Goal: Task Accomplishment & Management: Use online tool/utility

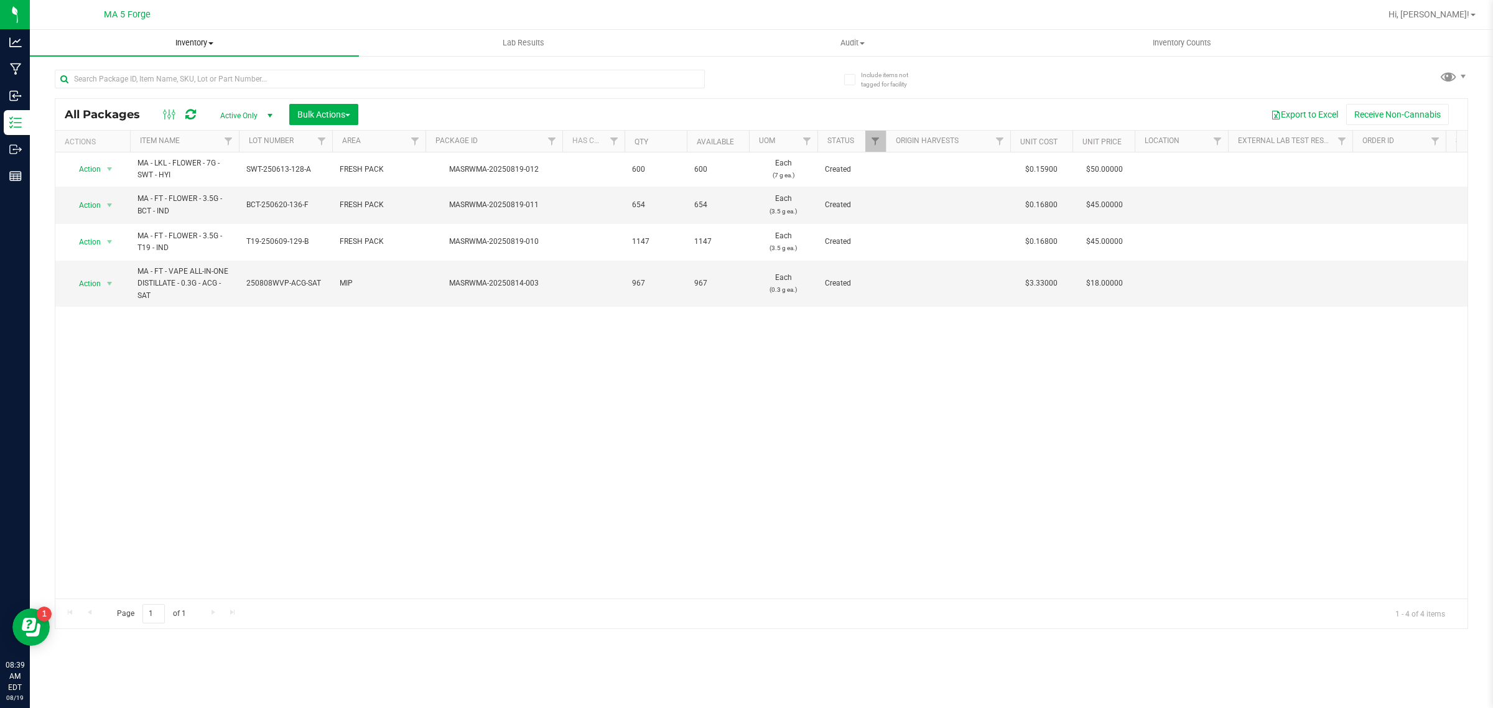
click at [198, 48] on span "Inventory" at bounding box center [194, 42] width 329 height 11
click at [105, 144] on span "From bill of materials" at bounding box center [86, 149] width 113 height 11
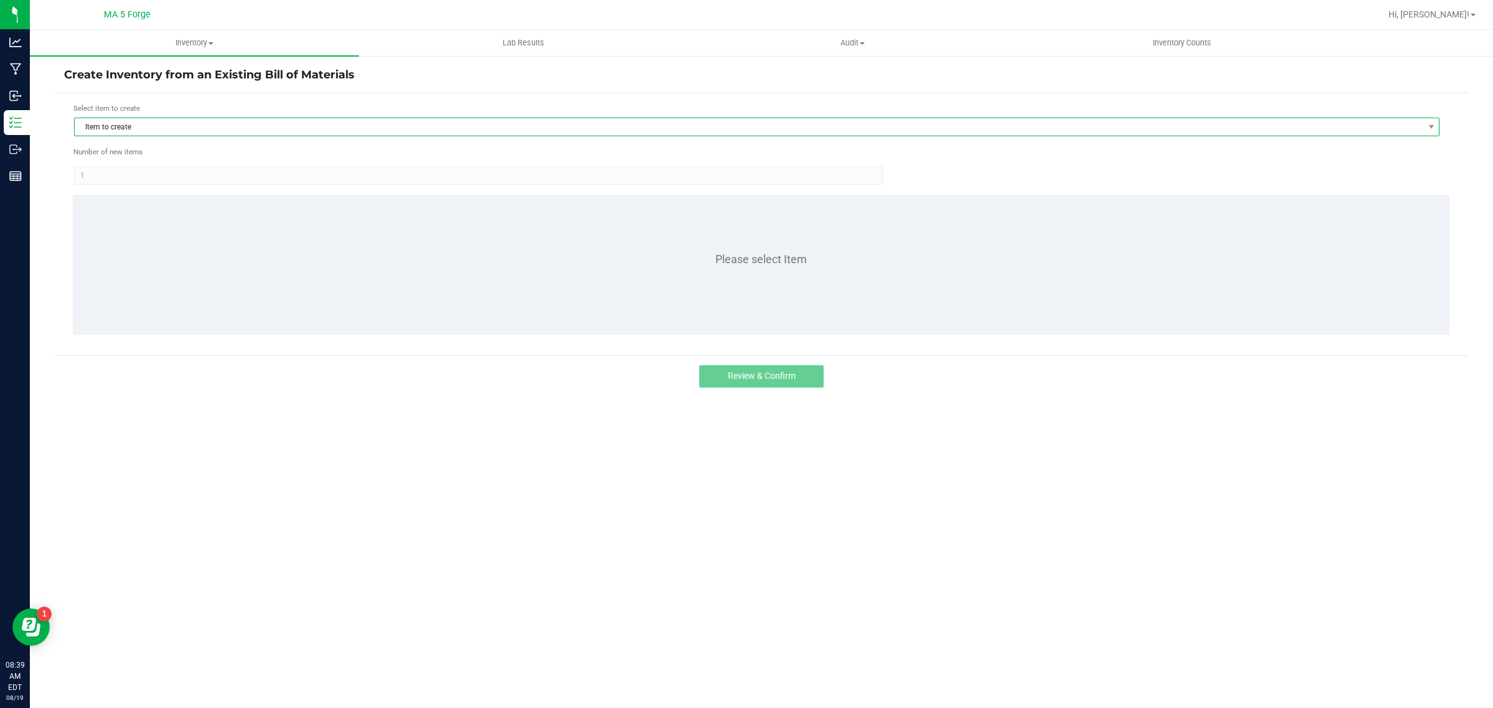
click at [173, 129] on span "Item to create" at bounding box center [749, 126] width 1349 height 17
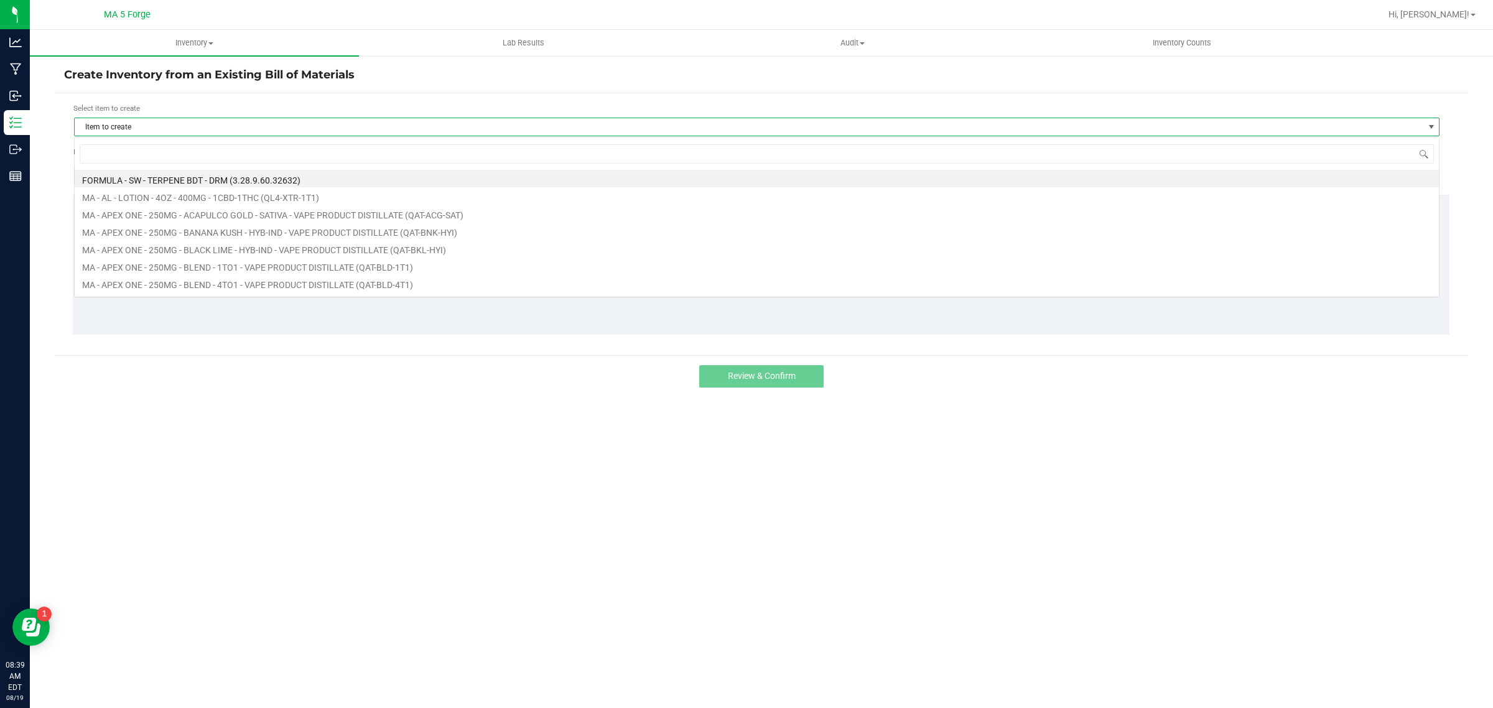
scroll to position [19, 1365]
type input "qul"
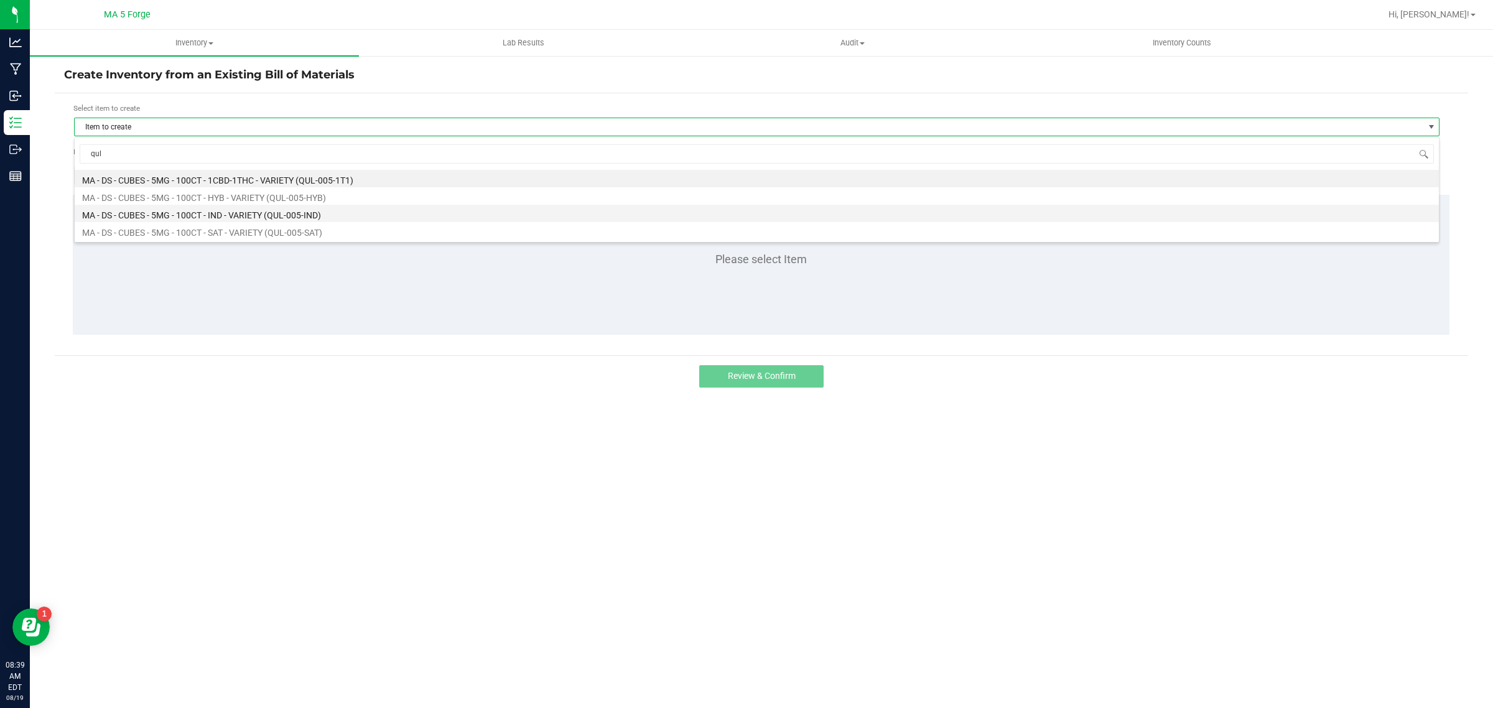
click at [241, 212] on li "MA - DS - CUBES - 5MG - 100CT - IND - VARIETY (QUL-005-IND)" at bounding box center [757, 213] width 1364 height 17
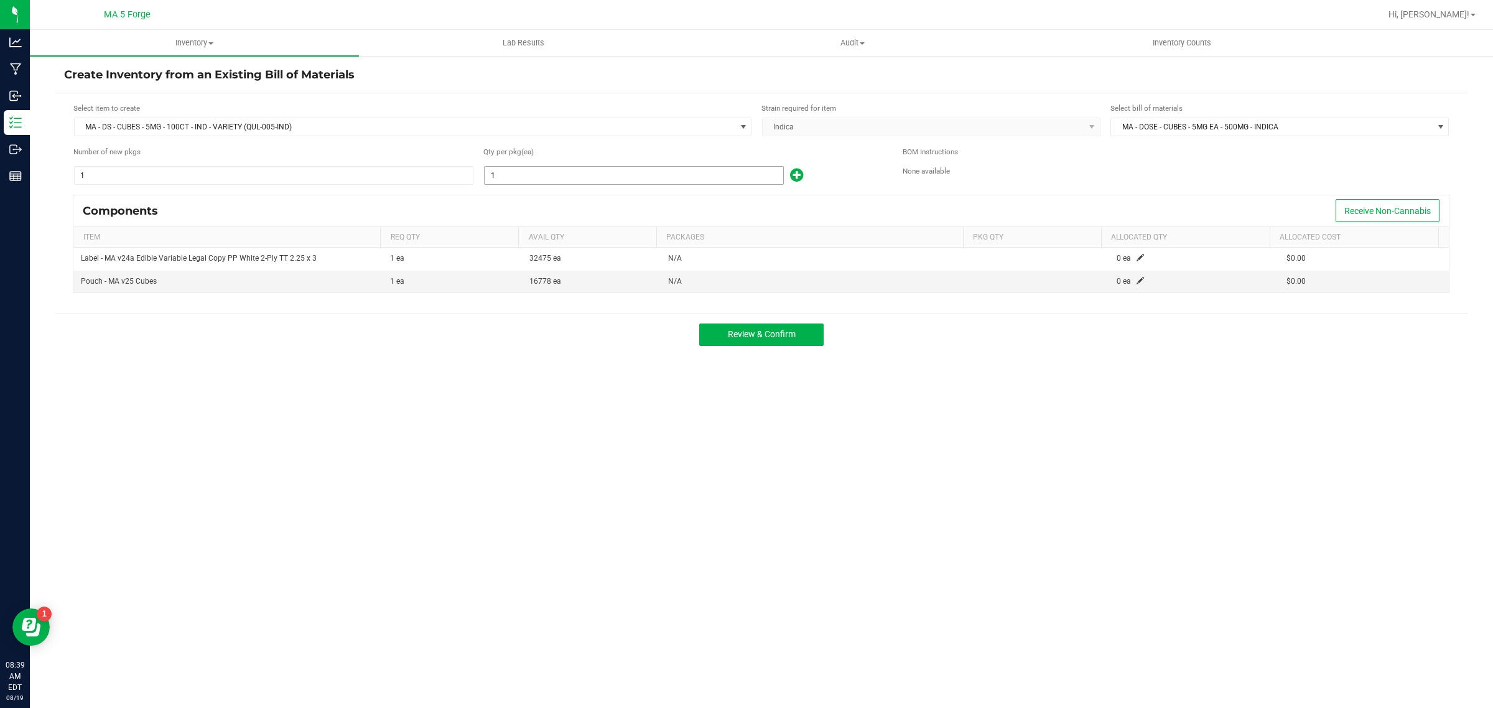
click at [540, 175] on input "1" at bounding box center [634, 175] width 299 height 17
type input "662"
click at [1136, 280] on span at bounding box center [1139, 280] width 7 height 7
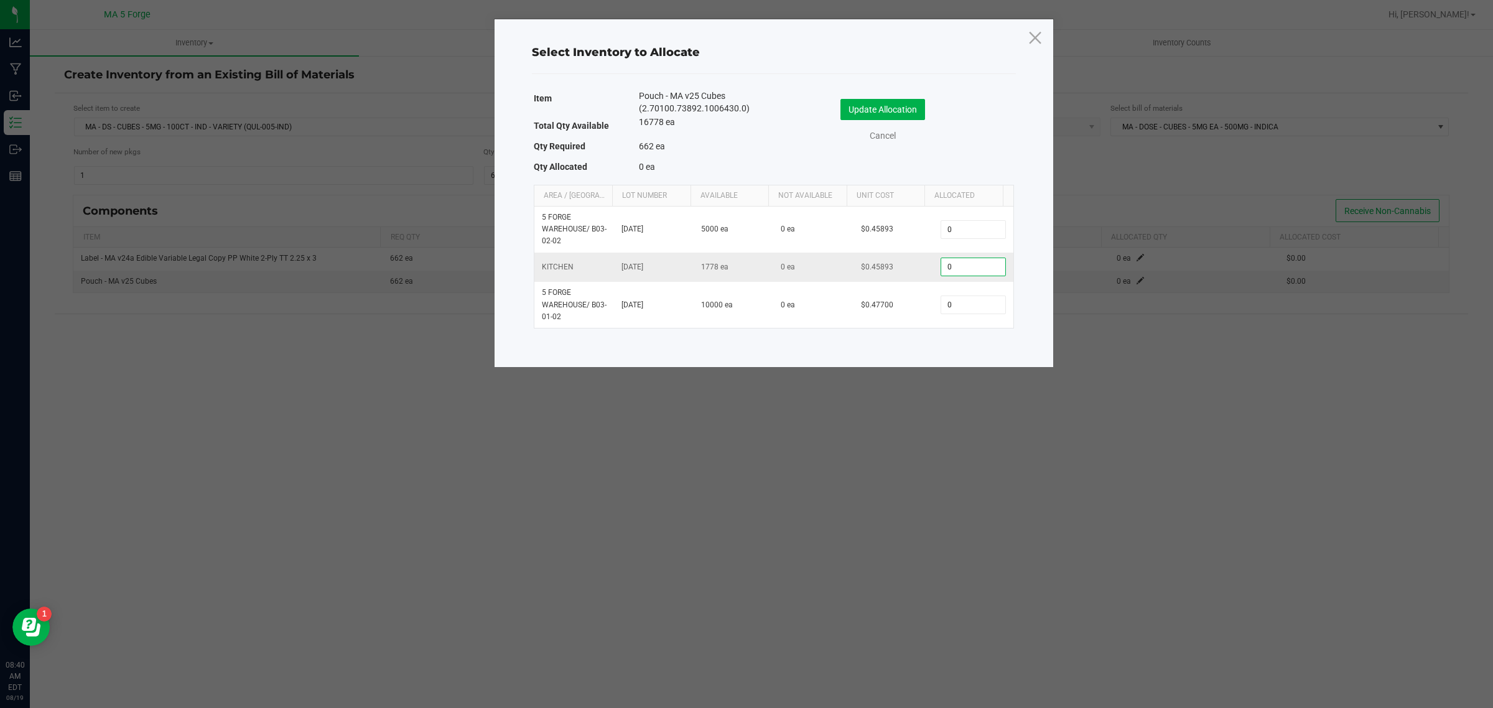
click at [942, 265] on input "0" at bounding box center [972, 266] width 63 height 17
type input "662"
click at [913, 114] on button "Update Allocation" at bounding box center [882, 109] width 85 height 21
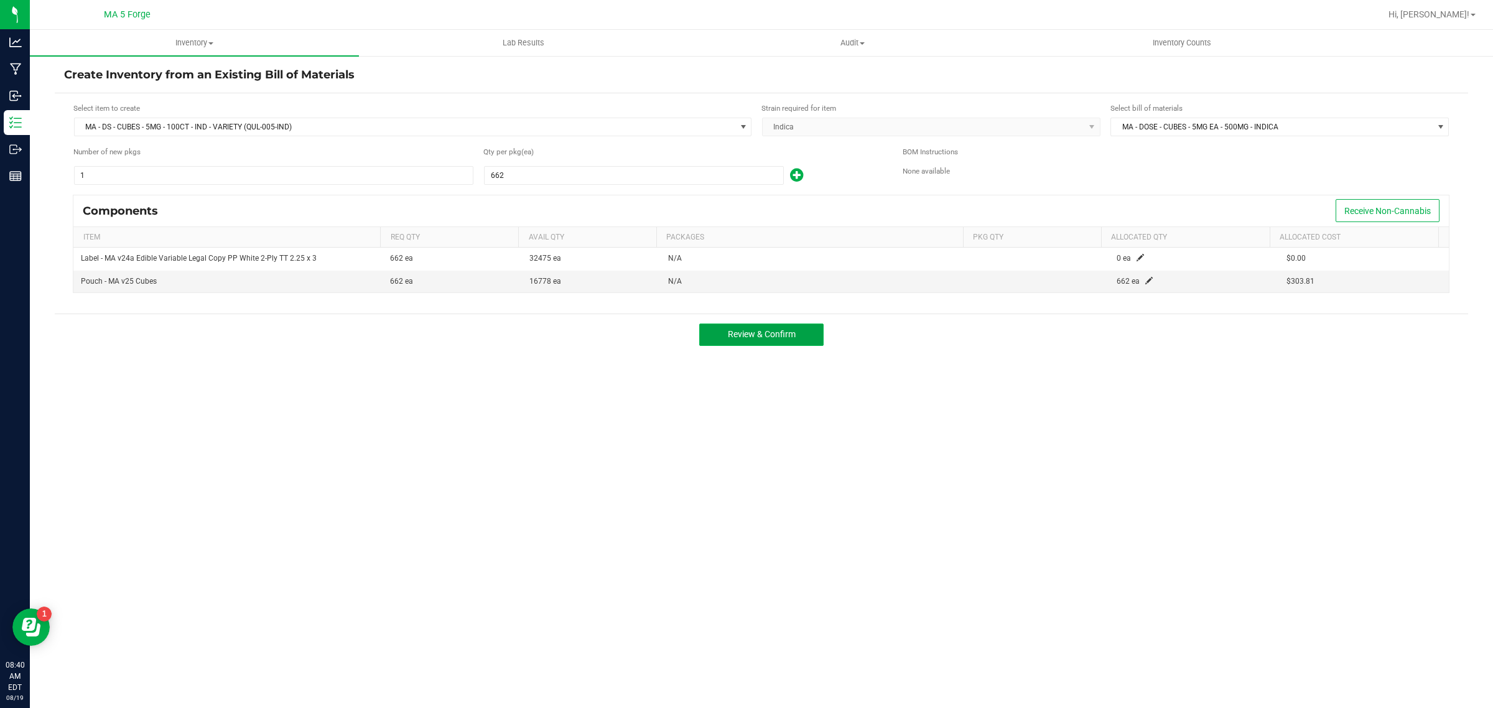
click at [809, 335] on button "Review & Confirm" at bounding box center [761, 334] width 124 height 22
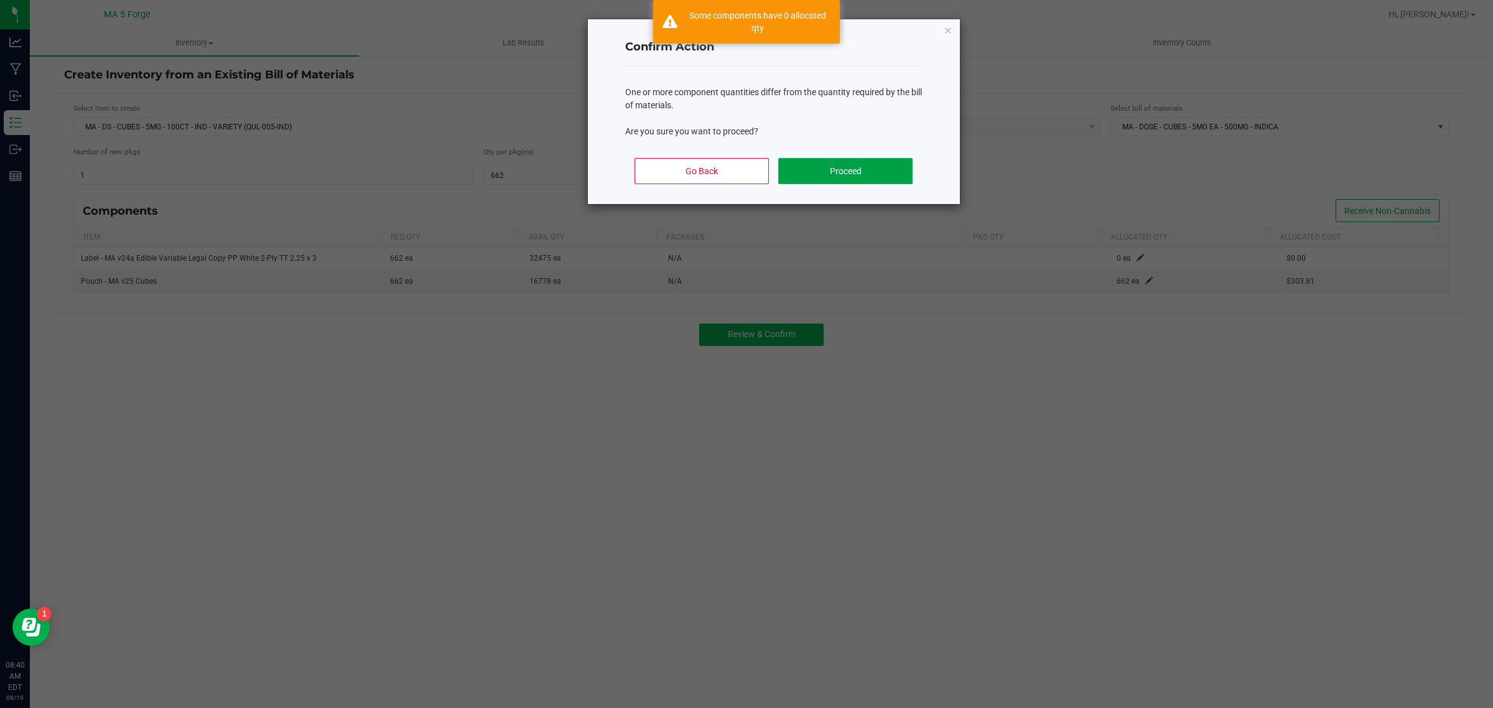
click at [847, 175] on button "Proceed" at bounding box center [845, 171] width 134 height 26
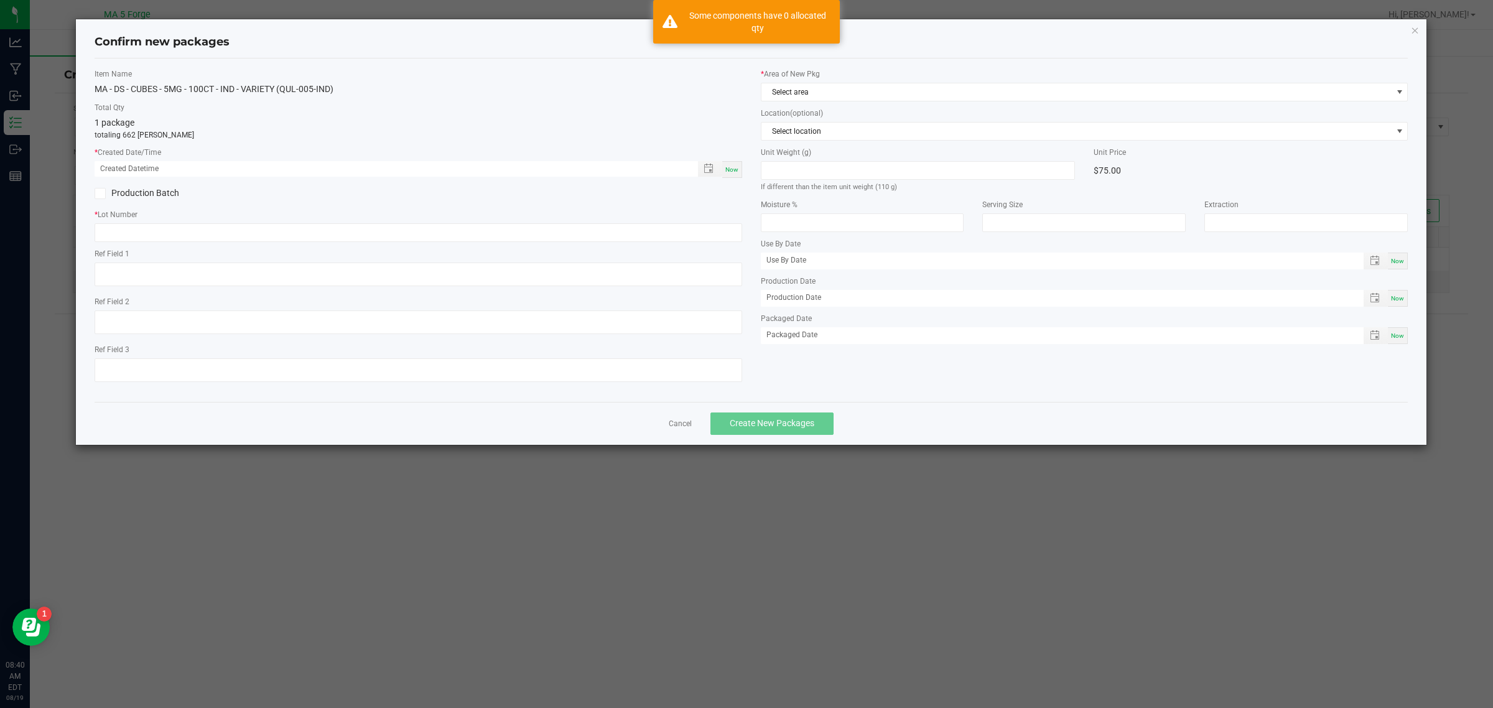
click at [736, 175] on div "Now" at bounding box center [732, 169] width 20 height 17
type input "[DATE] 08:40 AM"
click at [144, 193] on label "Production Batch" at bounding box center [252, 193] width 314 height 13
click at [0, 0] on input "Production Batch" at bounding box center [0, 0] width 0 height 0
click at [174, 237] on input "text" at bounding box center [419, 232] width 648 height 19
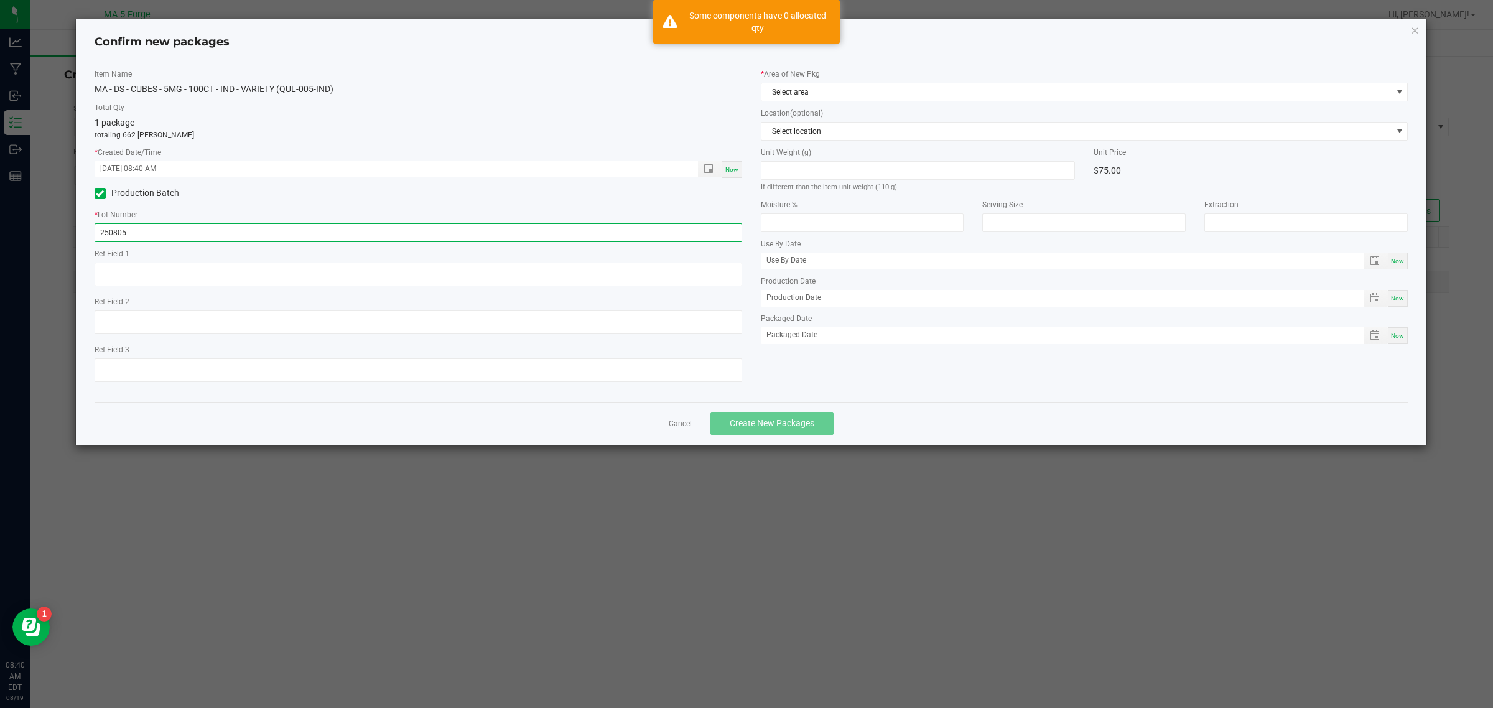
type input "250805QUV-EAC-IND"
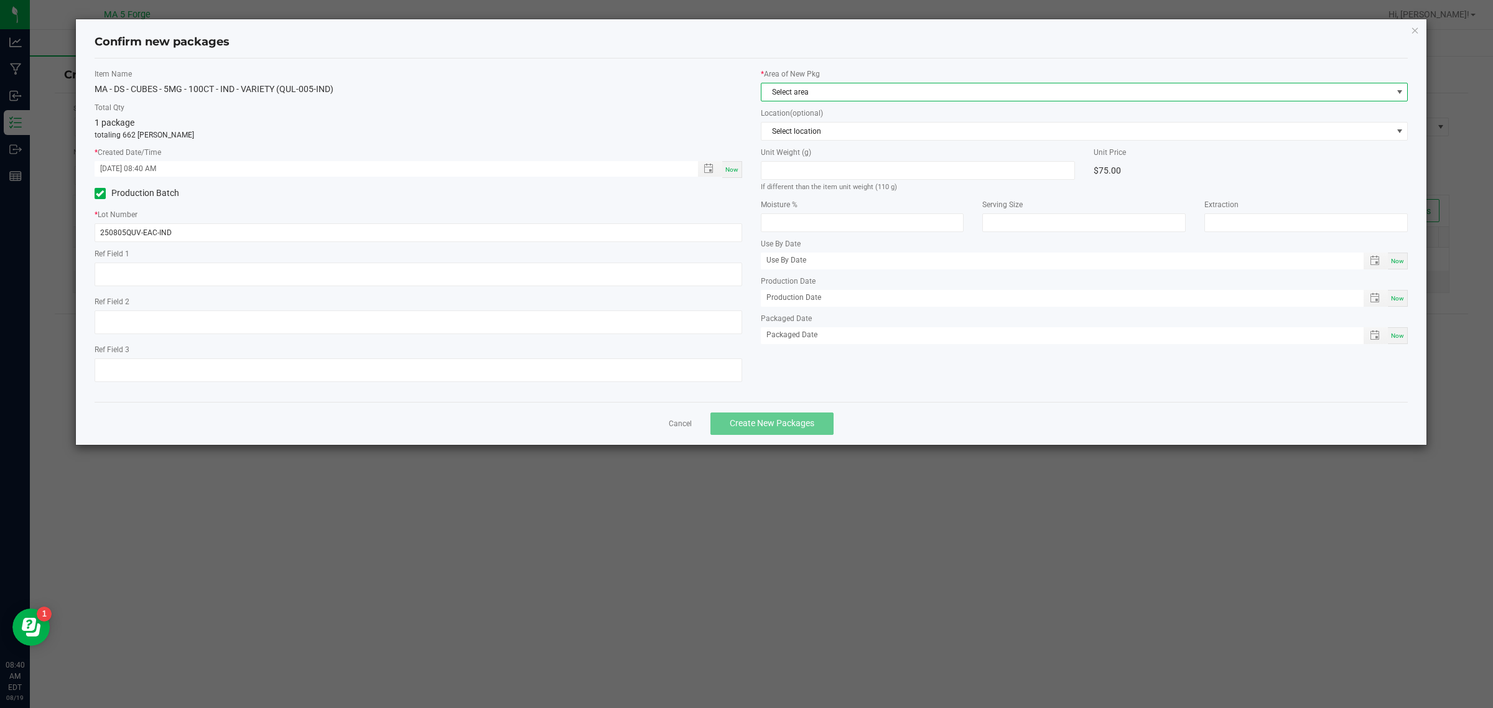
click at [830, 100] on span "Select area" at bounding box center [1076, 91] width 631 height 17
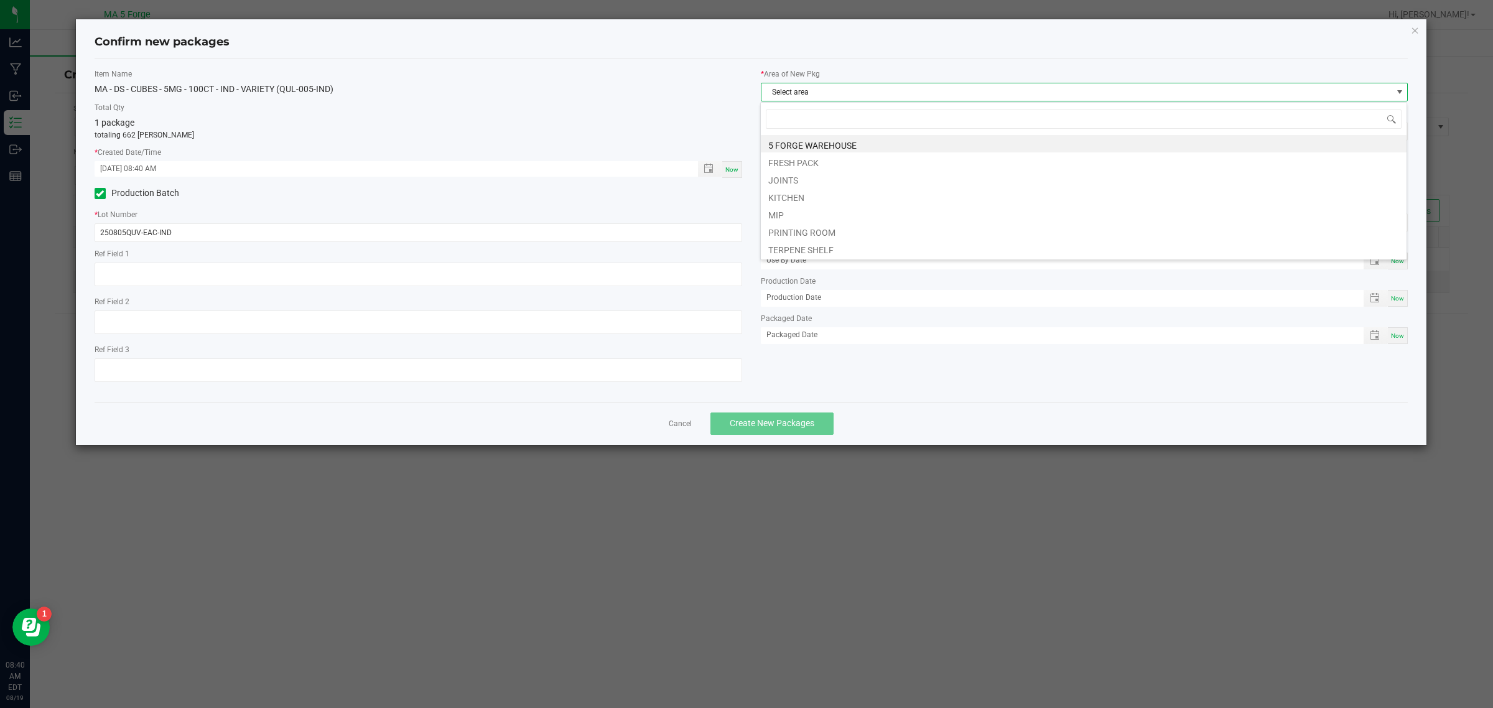
scroll to position [19, 648]
click at [819, 202] on li "KITCHEN" at bounding box center [1084, 195] width 646 height 17
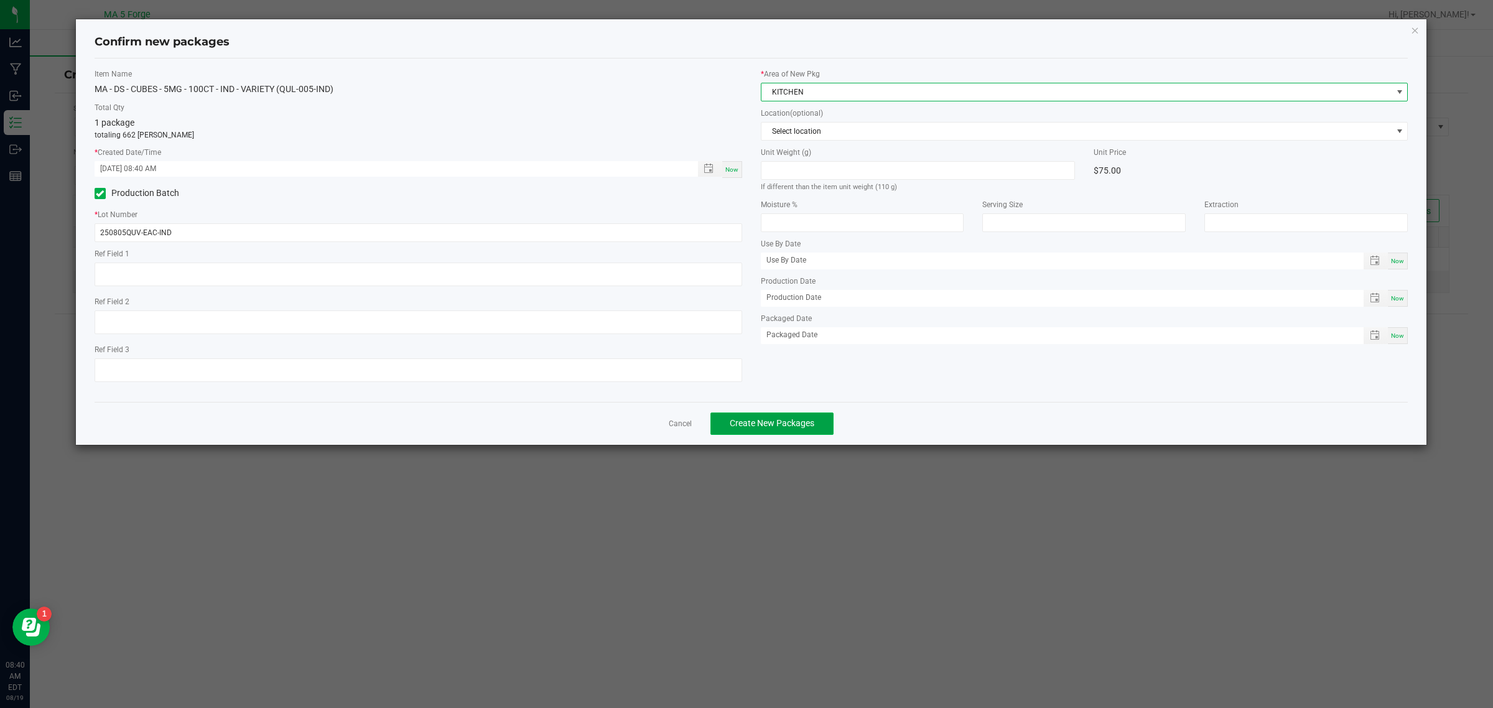
click at [816, 421] on button "Create New Packages" at bounding box center [771, 423] width 123 height 22
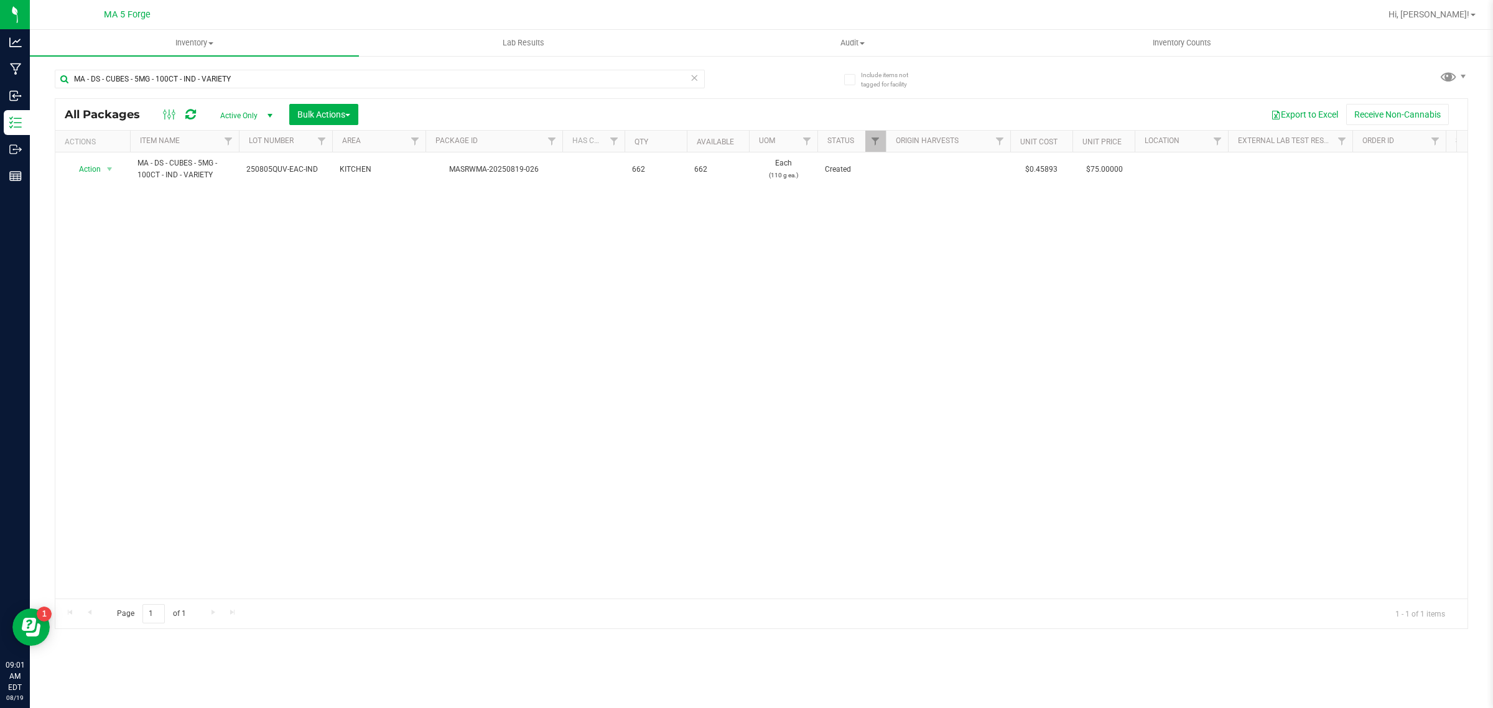
click at [694, 78] on icon at bounding box center [694, 77] width 9 height 15
